Goal: Task Accomplishment & Management: Manage account settings

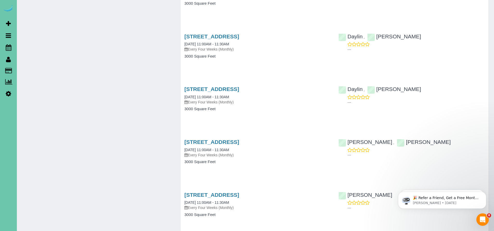
scroll to position [250, 0]
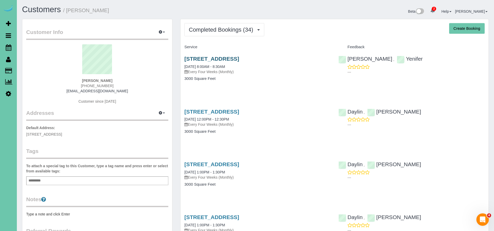
click at [239, 59] on link "[STREET_ADDRESS]" at bounding box center [211, 59] width 55 height 6
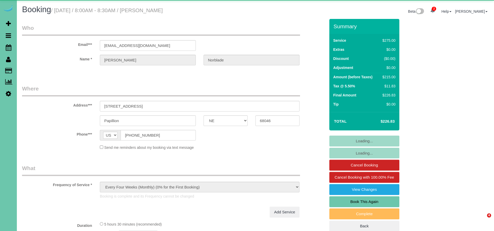
select select "NE"
select select "object:882"
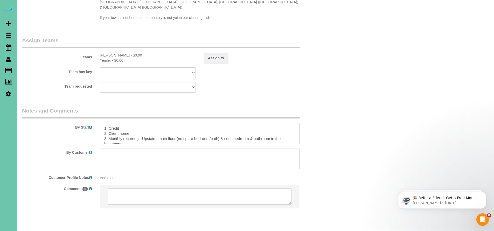
scroll to position [5, 0]
click at [211, 123] on textarea at bounding box center [200, 133] width 200 height 21
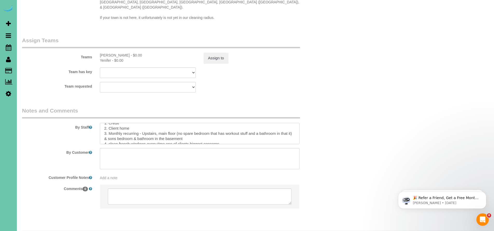
click at [112, 125] on textarea at bounding box center [200, 133] width 200 height 21
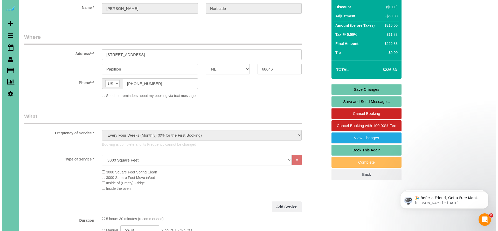
scroll to position [0, 0]
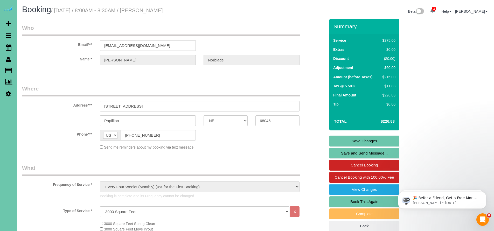
type textarea "1. Credit 2. Client home 3. Monthly recurring - Upstairs, main floor (no spare …"
click at [374, 144] on link "Save Changes" at bounding box center [364, 141] width 70 height 11
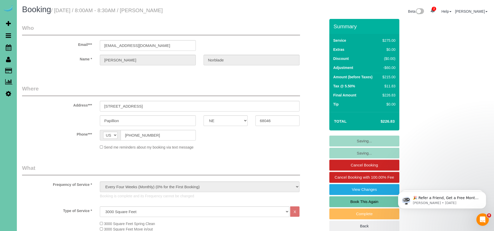
click at [374, 144] on fieldset "Saving... Saving... Cancel Booking Cancel Booking with 100.00% Fee View Changes…" at bounding box center [364, 184] width 70 height 96
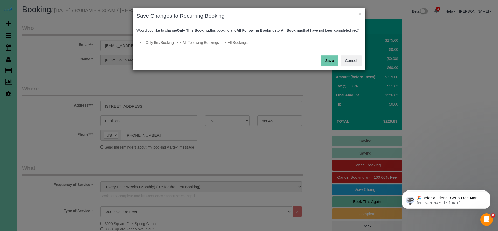
click at [332, 66] on button "Save" at bounding box center [329, 60] width 18 height 11
